Goal: Task Accomplishment & Management: Use online tool/utility

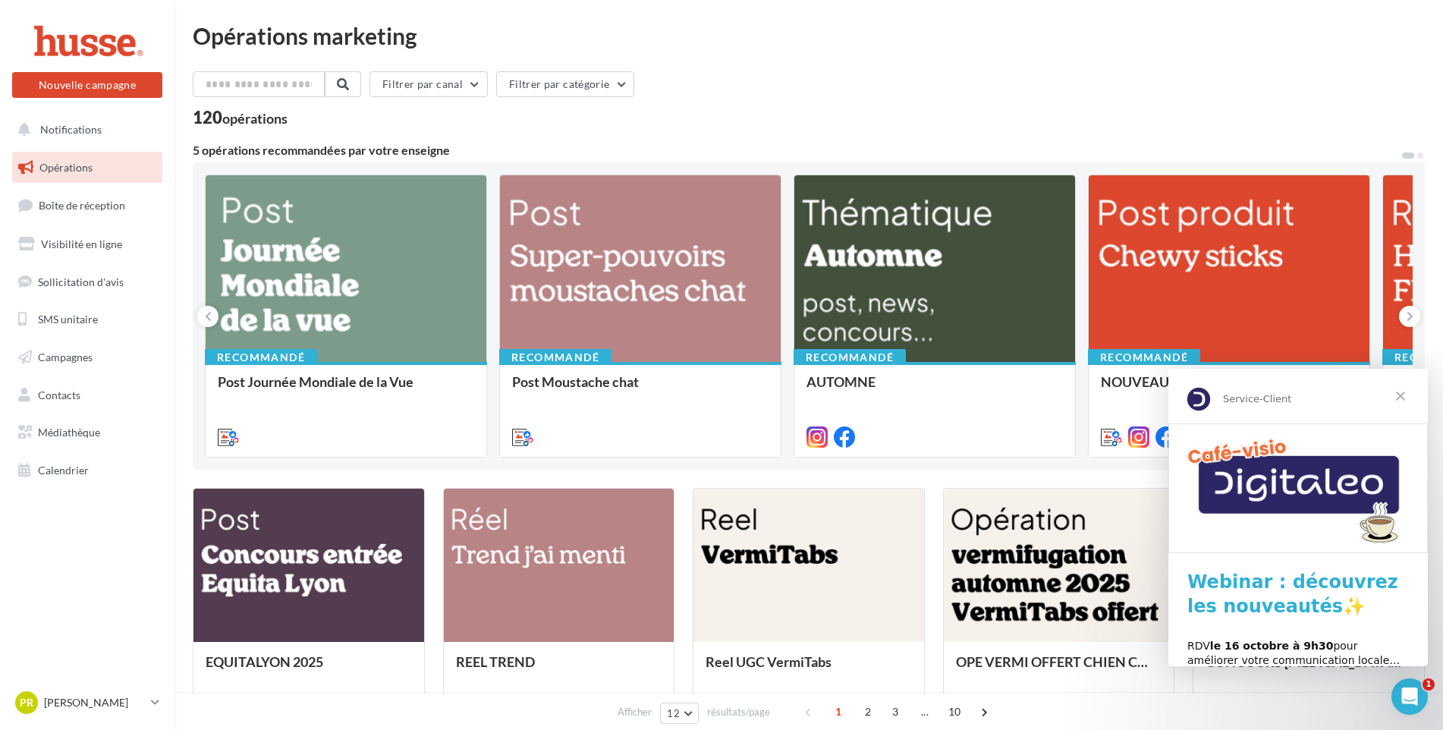
click at [71, 172] on span "Opérations" at bounding box center [65, 167] width 53 height 13
click at [77, 357] on span "Campagnes" at bounding box center [65, 357] width 55 height 13
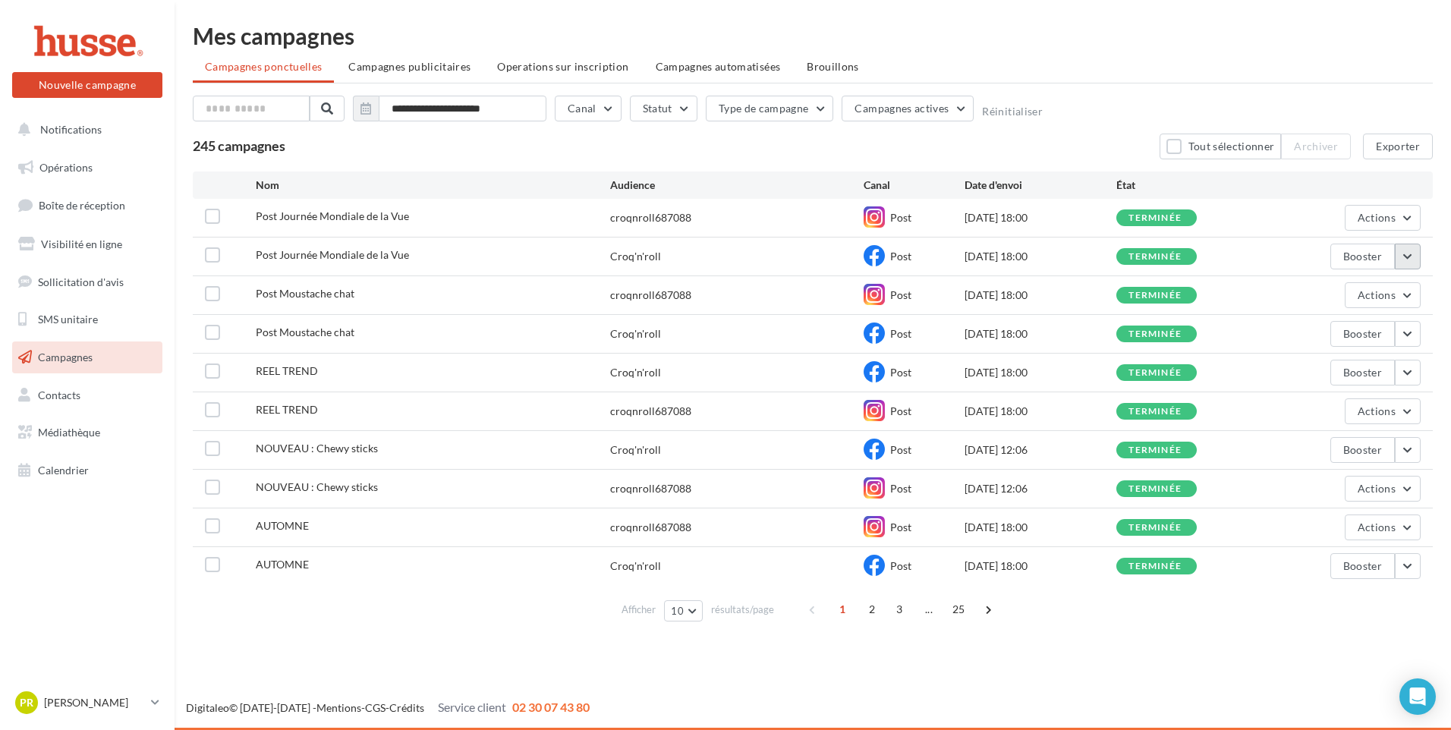
click at [1404, 256] on button "button" at bounding box center [1408, 257] width 26 height 26
click at [1345, 295] on button "Voir les résultats" at bounding box center [1345, 291] width 152 height 39
click at [106, 168] on link "Opérations" at bounding box center [87, 168] width 156 height 32
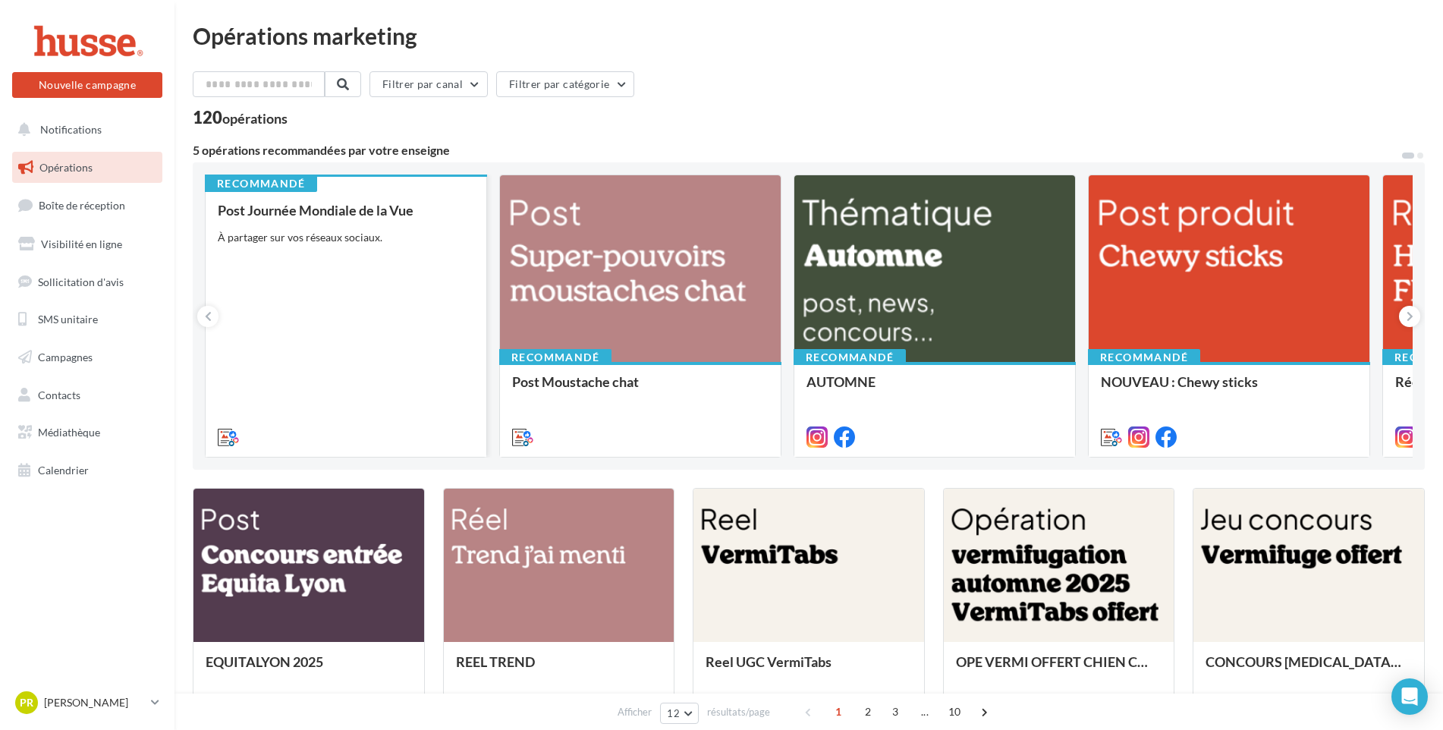
click at [288, 276] on div "Post Journée Mondiale de la Vue À partager sur vos réseaux sociaux." at bounding box center [346, 323] width 256 height 241
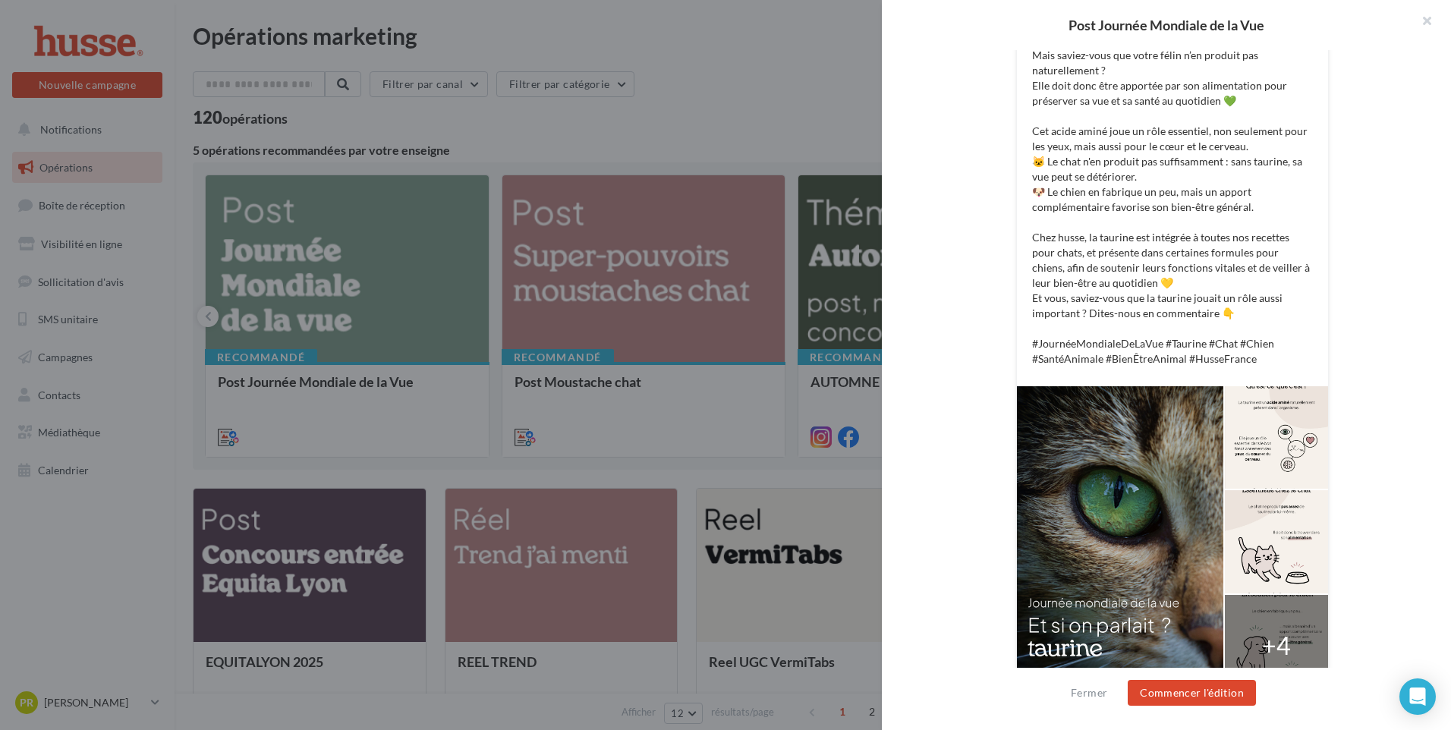
scroll to position [442, 0]
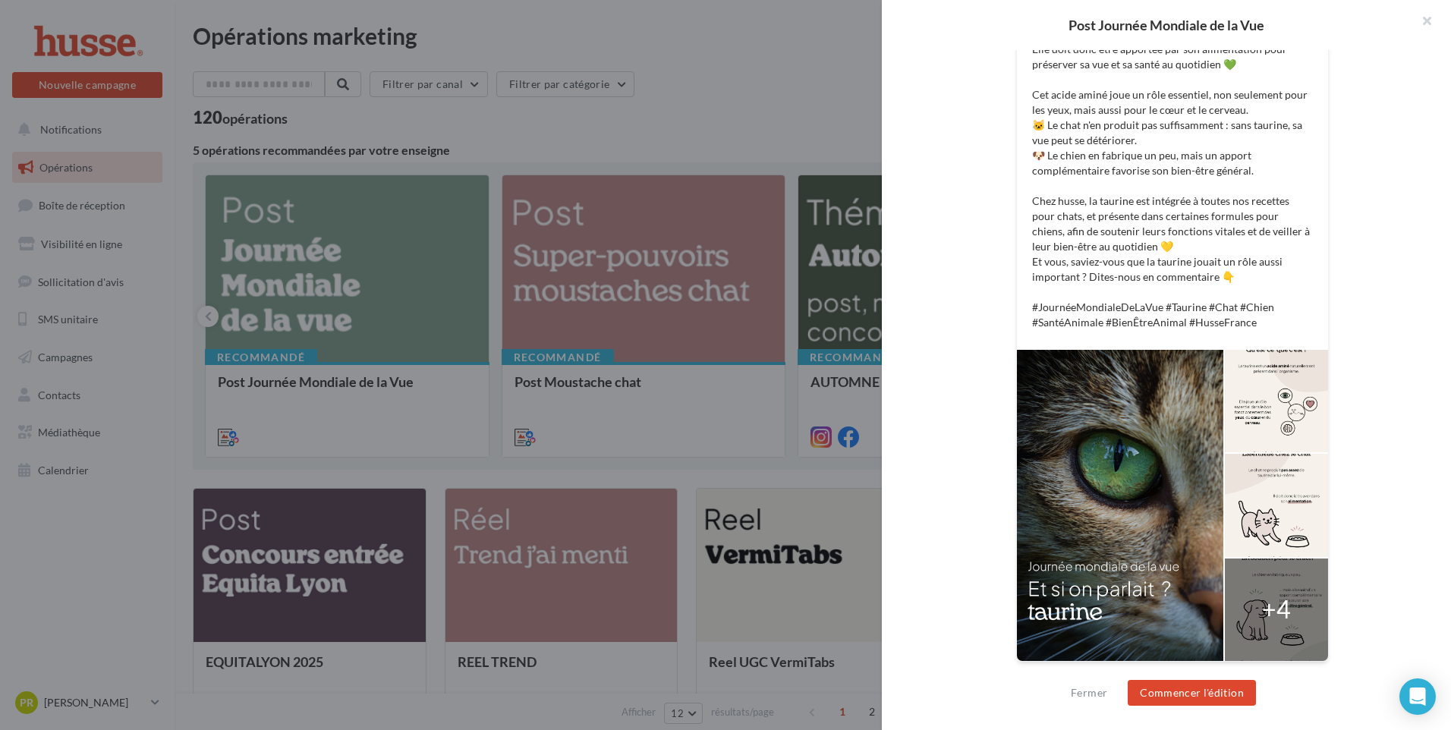
click at [1134, 571] on div at bounding box center [1120, 505] width 206 height 311
click at [1263, 618] on div "+4" at bounding box center [1276, 609] width 29 height 35
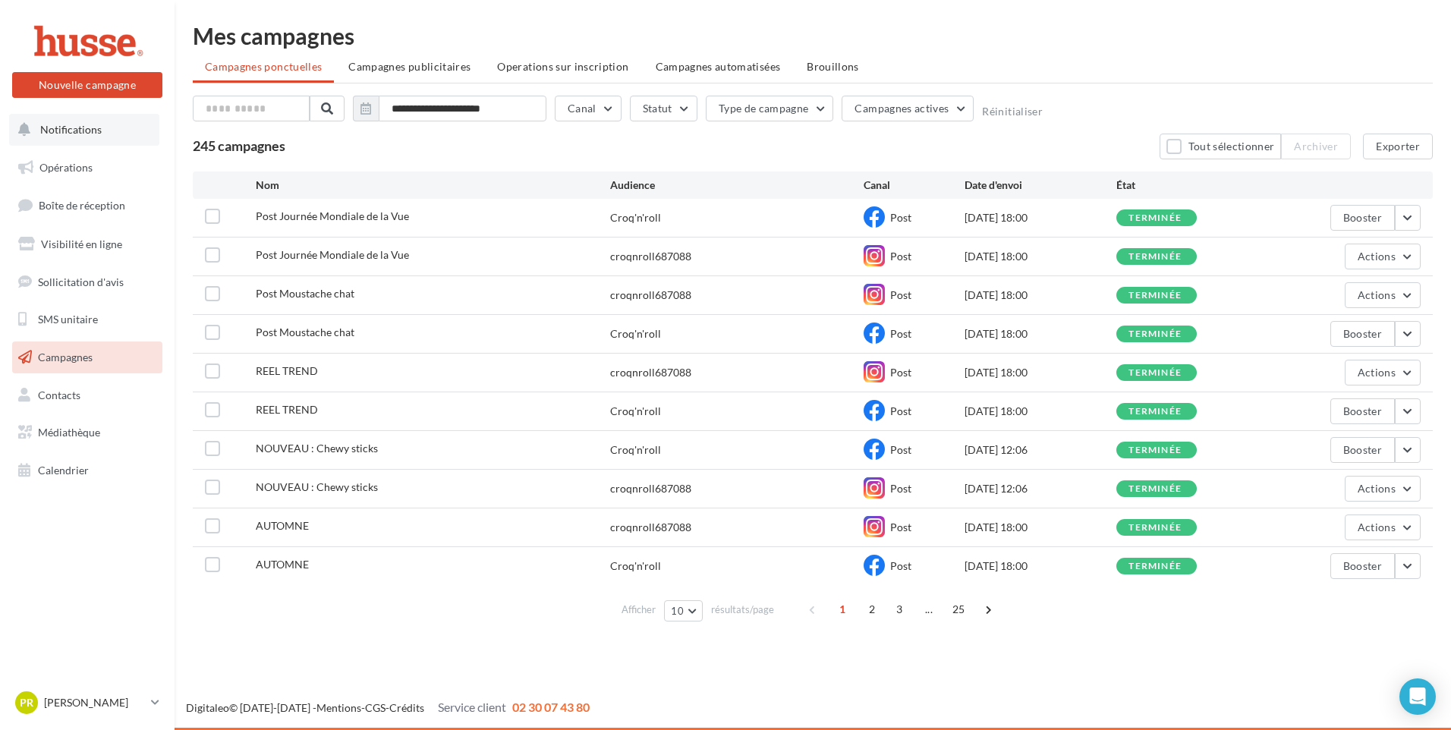
click at [74, 130] on span "Notifications" at bounding box center [70, 129] width 61 height 13
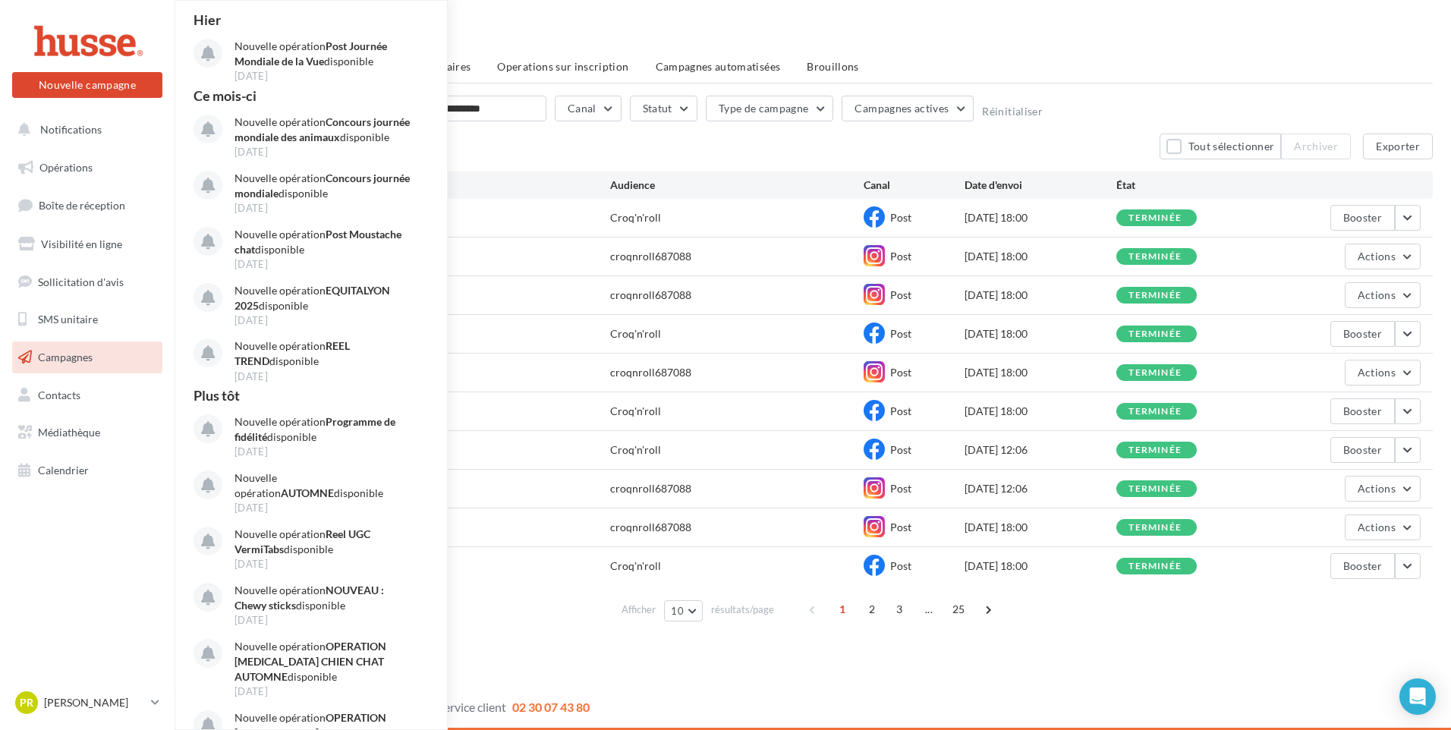
click at [689, 659] on div "Nouvelle campagne Nouvelle campagne Notifications Hier Nouvelle opération Post …" at bounding box center [725, 365] width 1451 height 730
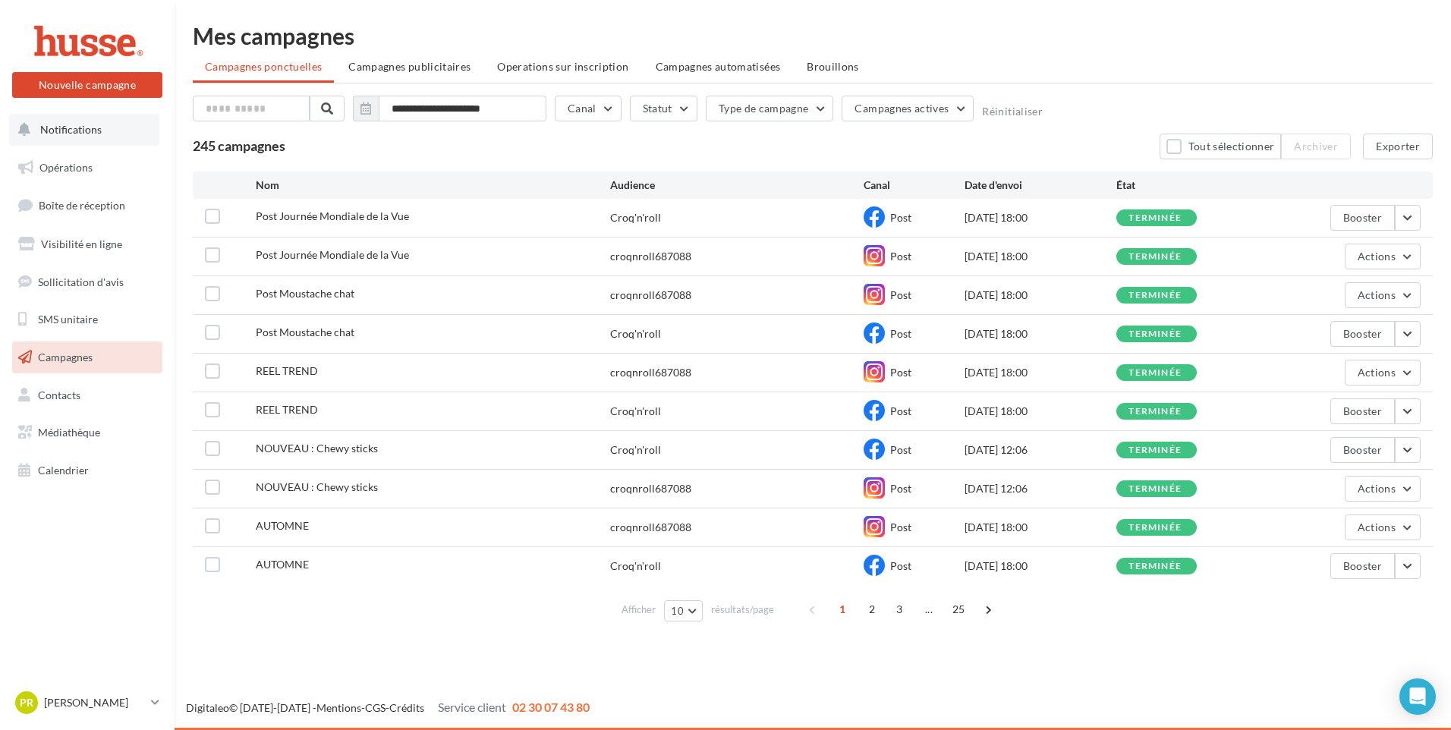
click at [93, 129] on span "Notifications" at bounding box center [70, 129] width 61 height 13
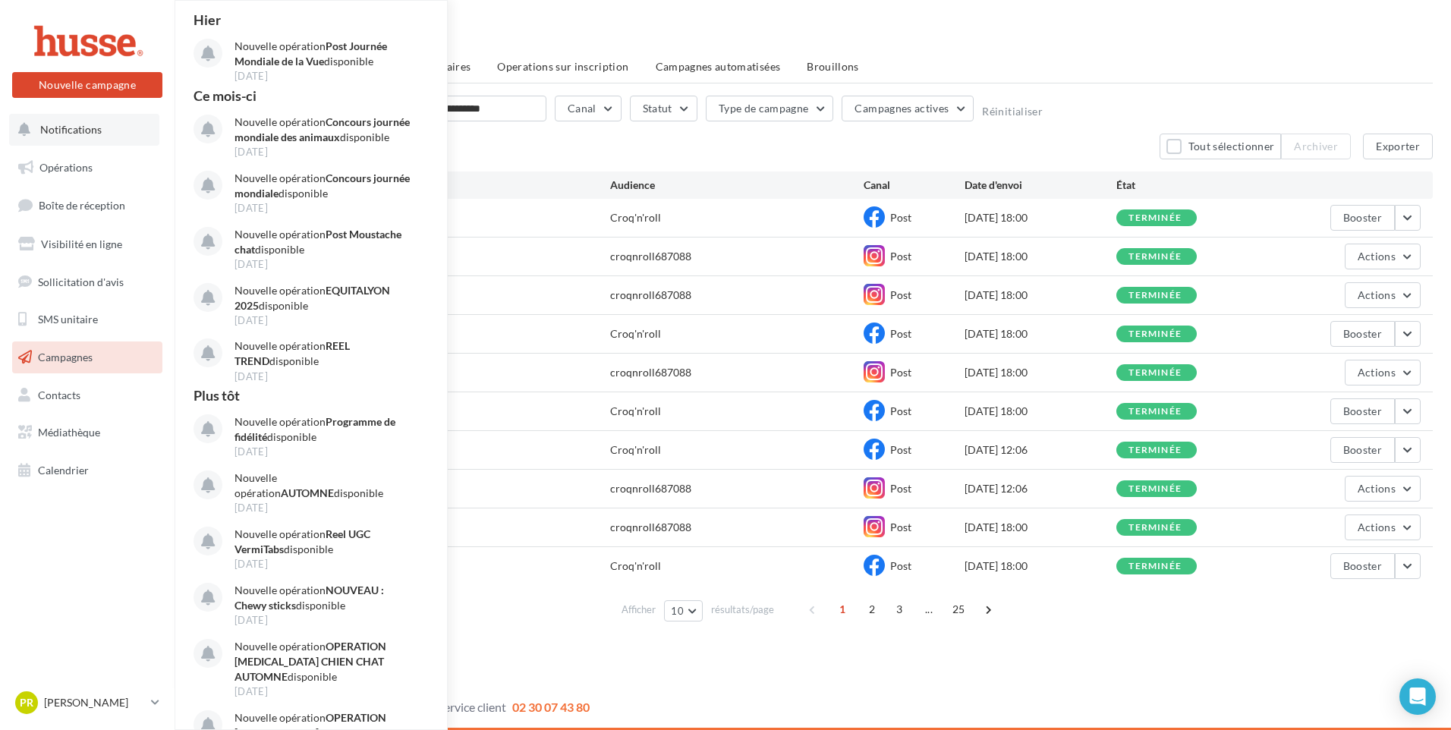
click at [79, 131] on span "Notifications" at bounding box center [70, 129] width 61 height 13
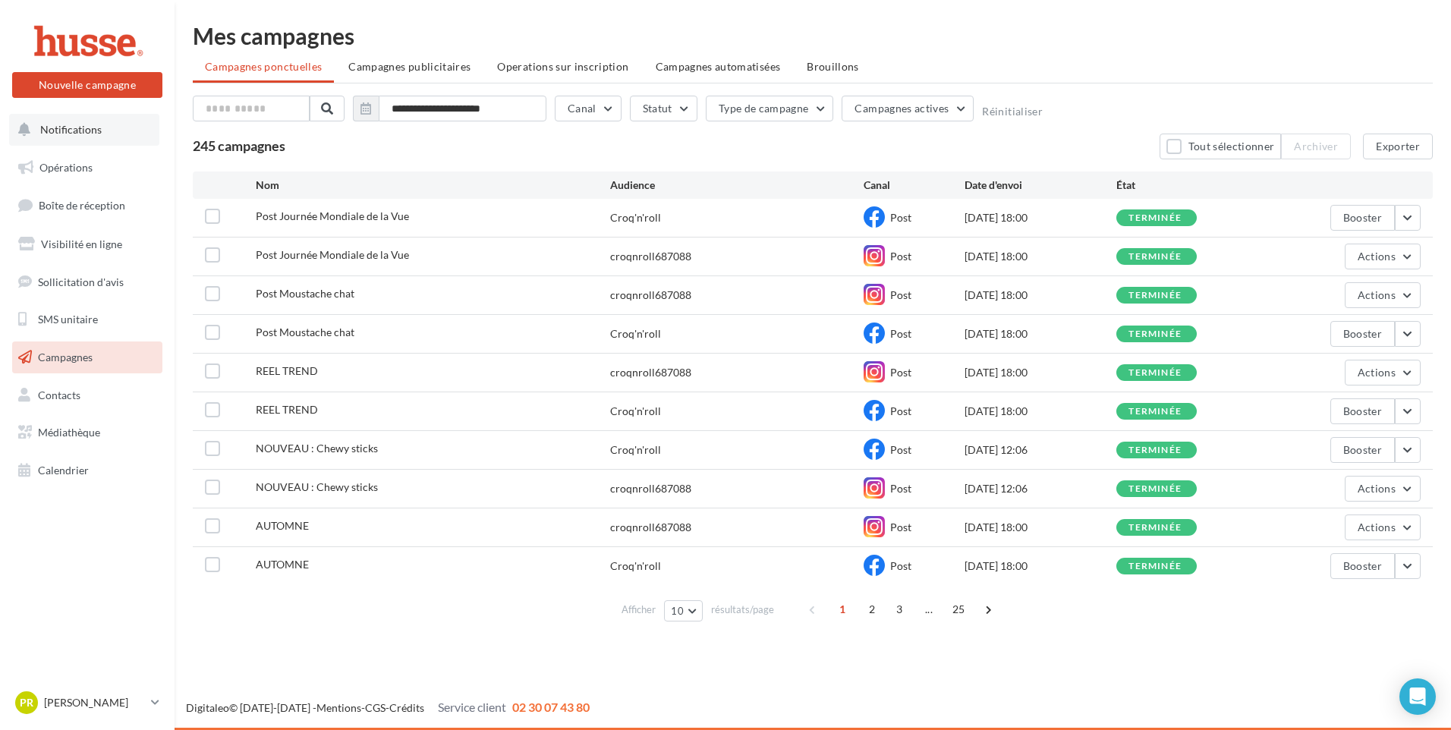
click at [57, 135] on span "Notifications" at bounding box center [70, 129] width 61 height 13
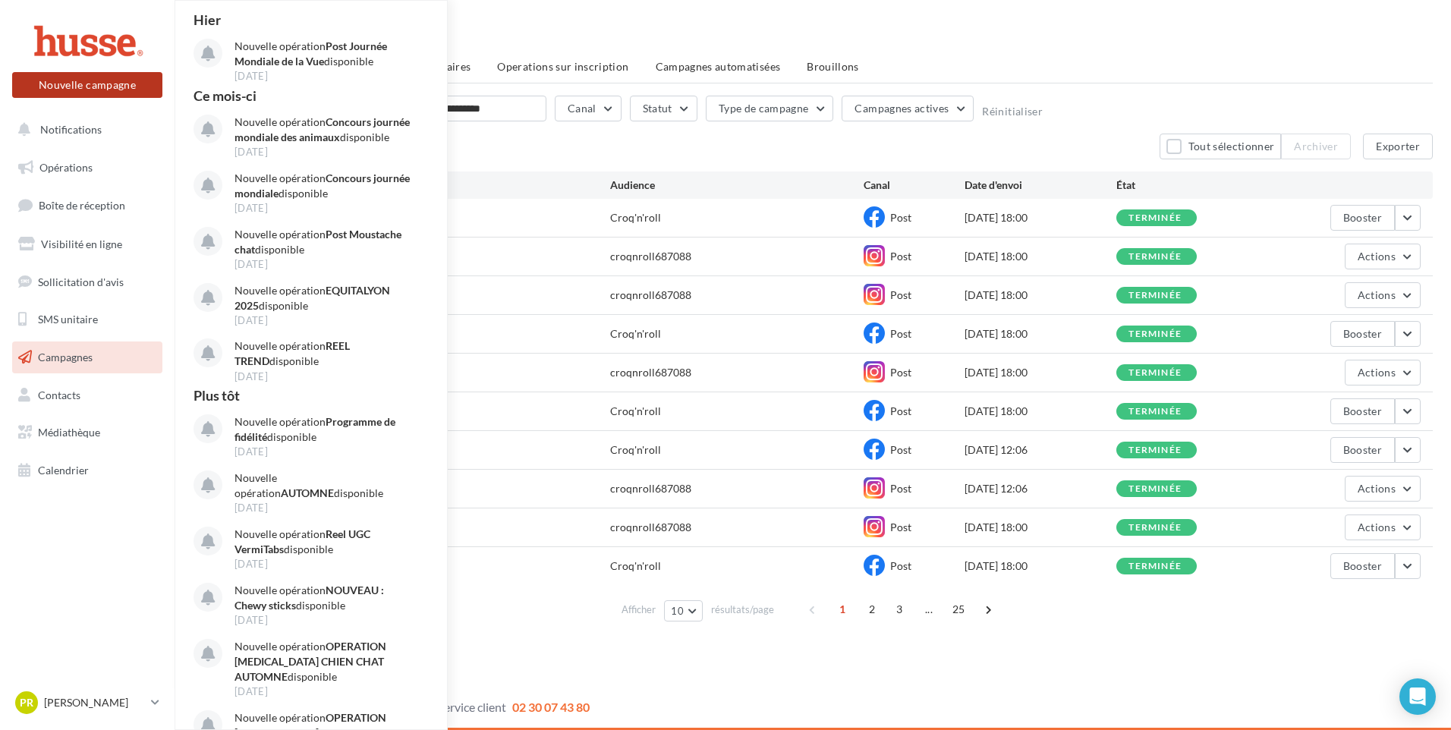
click at [78, 88] on button "Nouvelle campagne" at bounding box center [87, 85] width 150 height 26
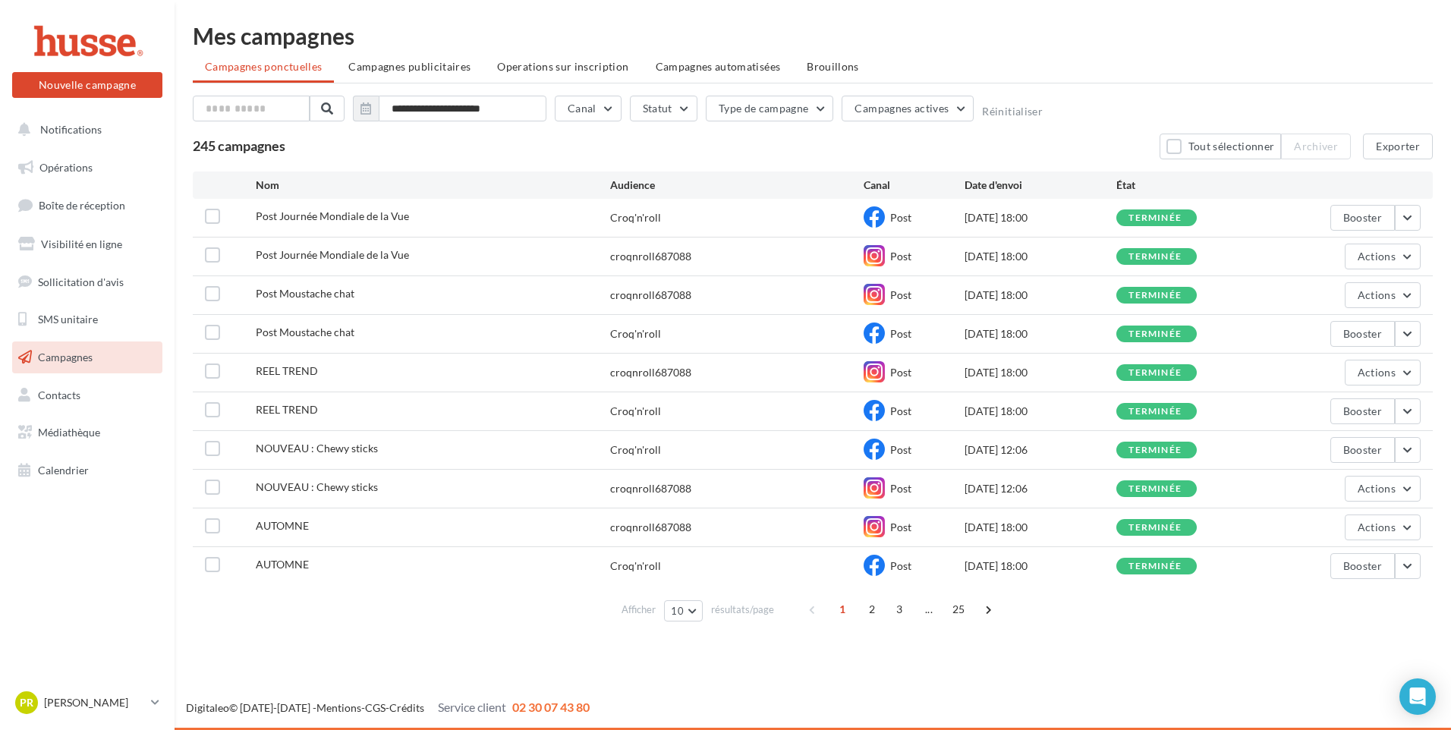
click at [77, 134] on div at bounding box center [725, 342] width 1451 height 730
click at [64, 171] on span "Opérations" at bounding box center [65, 167] width 53 height 13
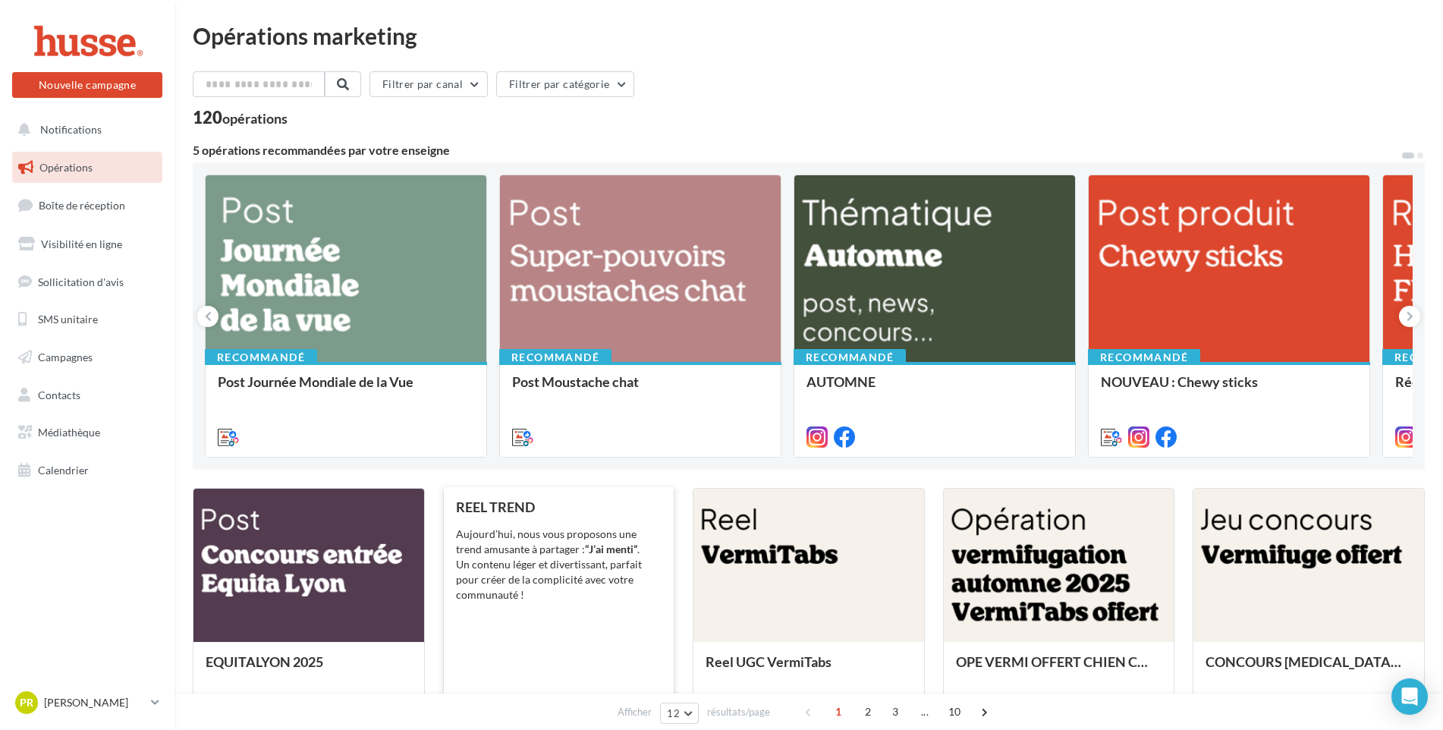
click at [507, 540] on div "[DATE], nous vous proposons une trend amusante à partager : “J’ai menti” . Un c…" at bounding box center [559, 565] width 206 height 76
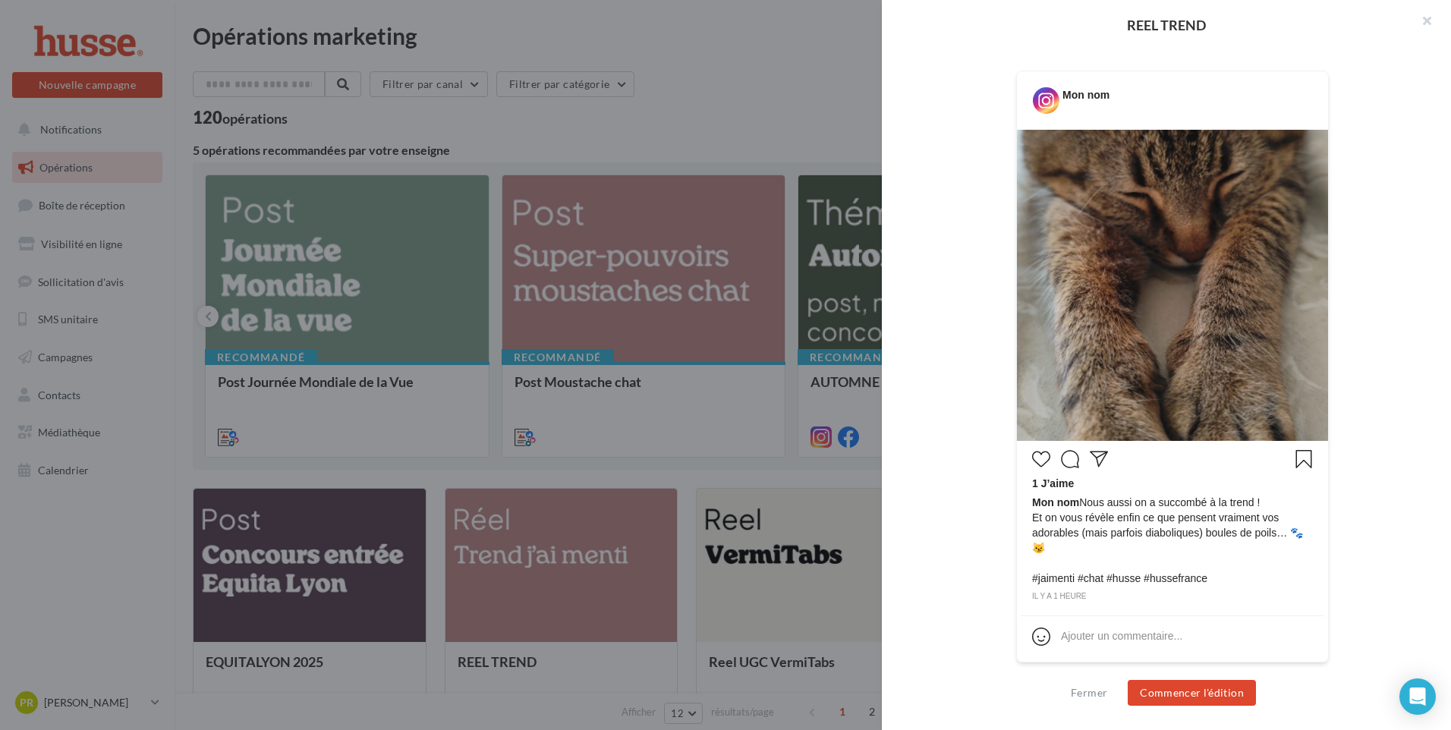
scroll to position [287, 0]
click at [1430, 20] on button "button" at bounding box center [1420, 23] width 61 height 46
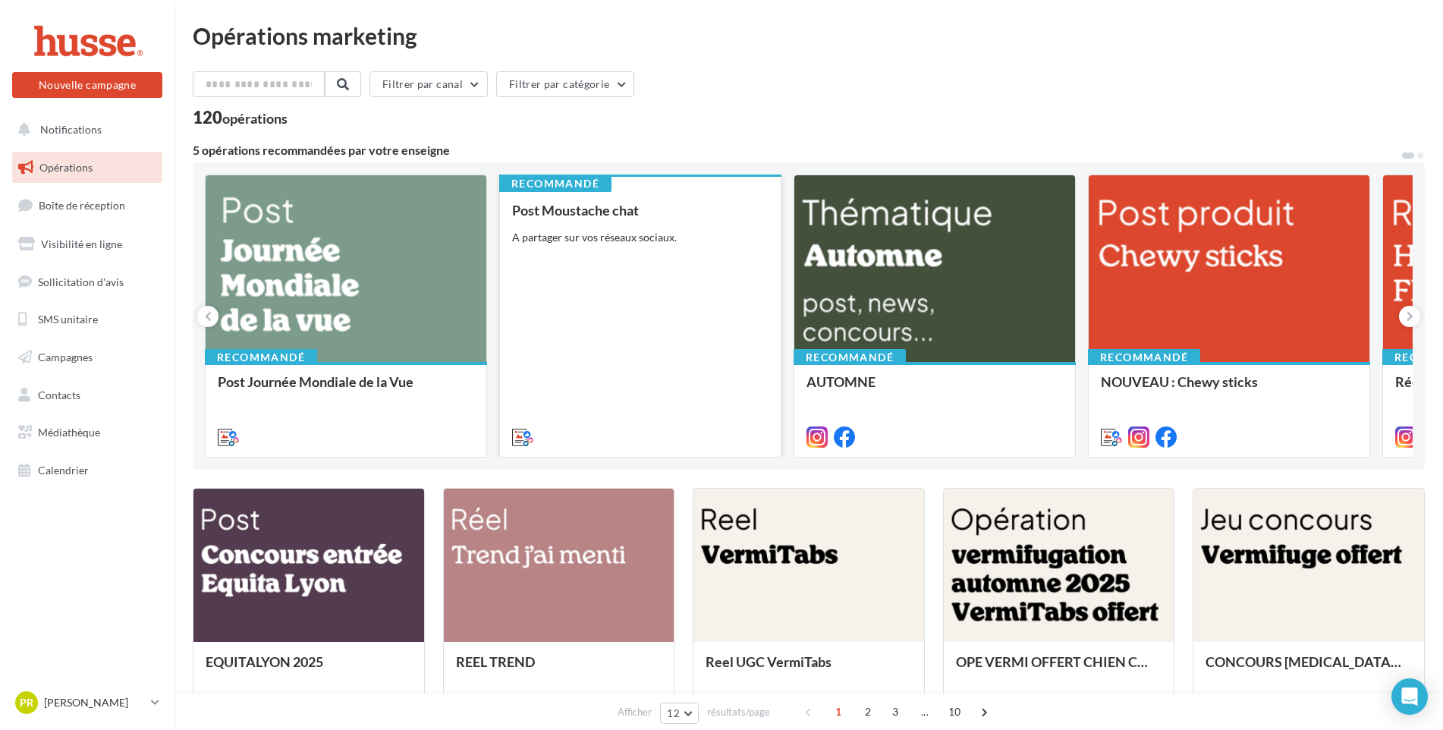
click at [631, 271] on div "Post Moustache chat A partager sur vos réseaux sociaux." at bounding box center [640, 323] width 256 height 241
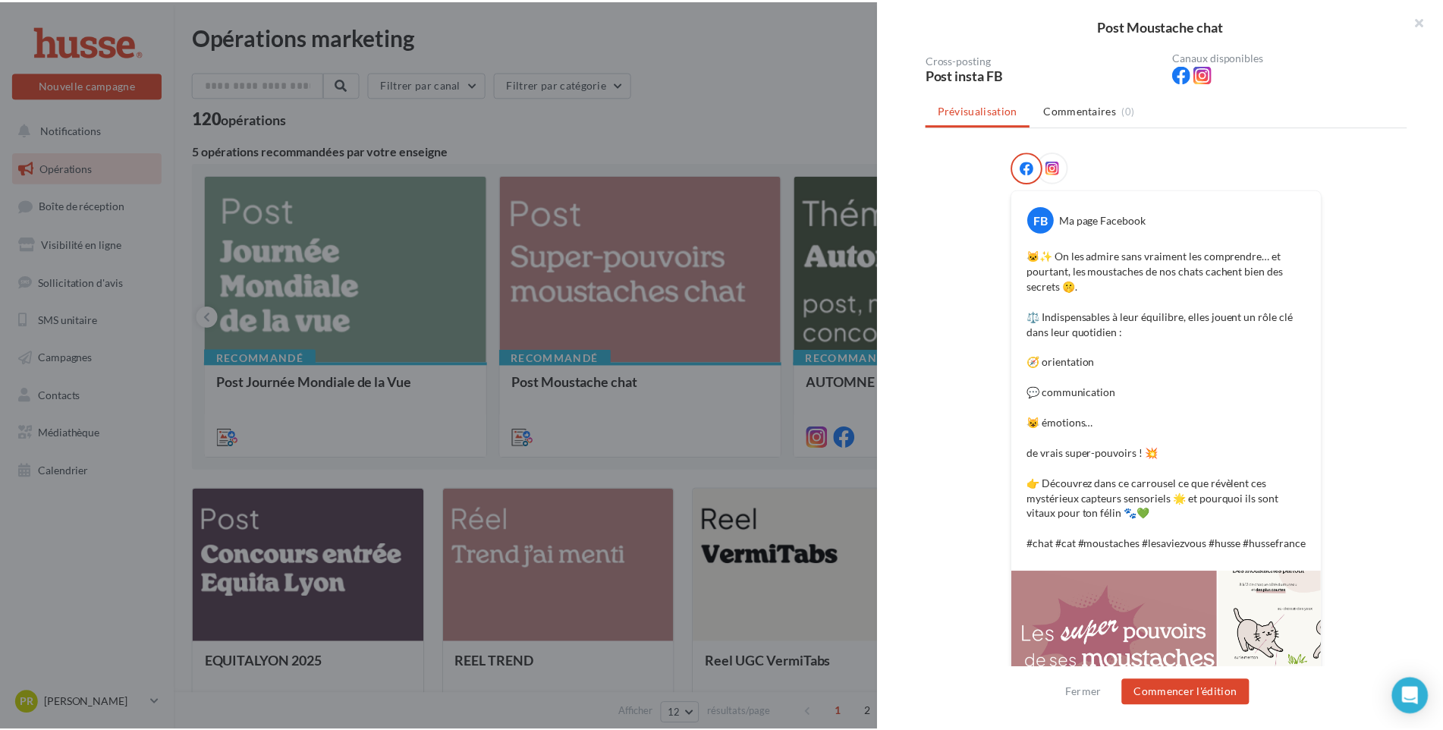
scroll to position [139, 0]
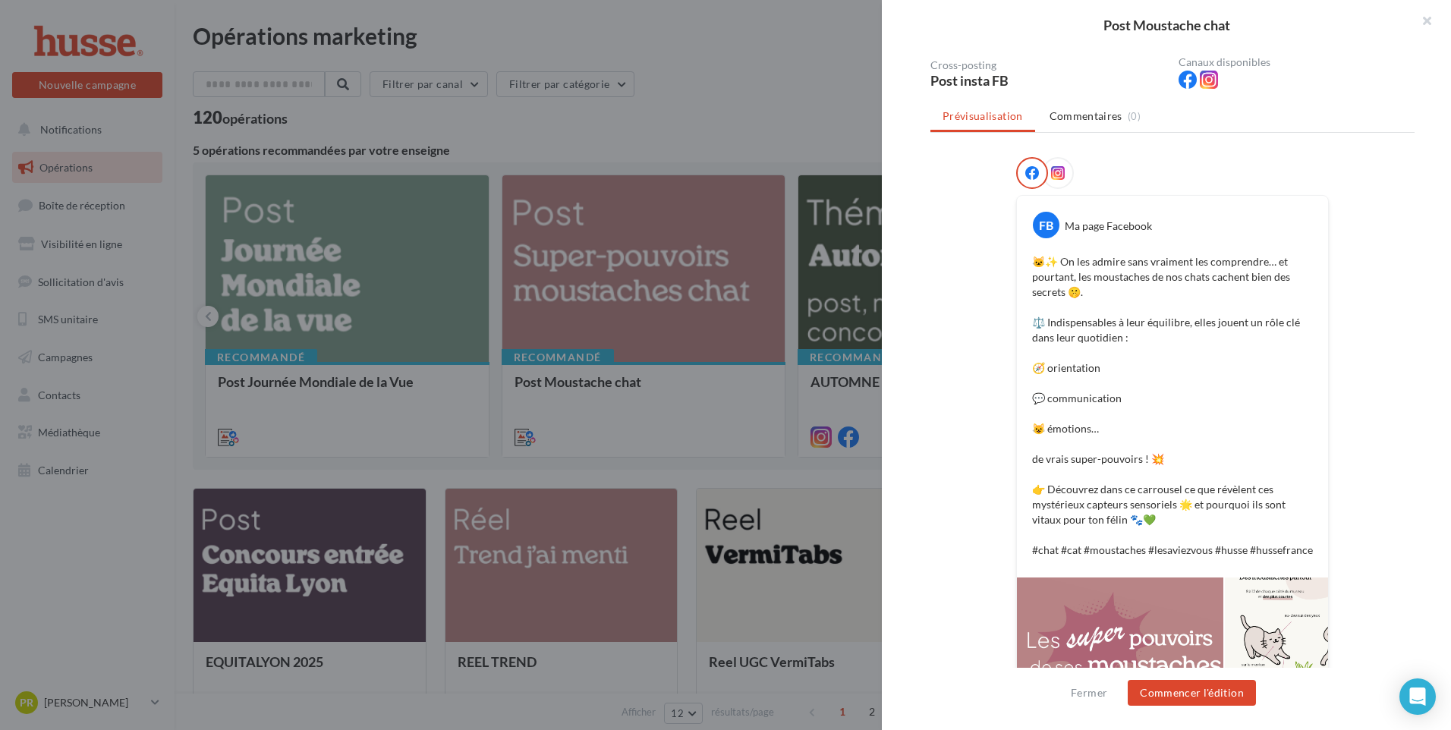
click at [652, 288] on div at bounding box center [725, 365] width 1451 height 730
